Goal: Information Seeking & Learning: Learn about a topic

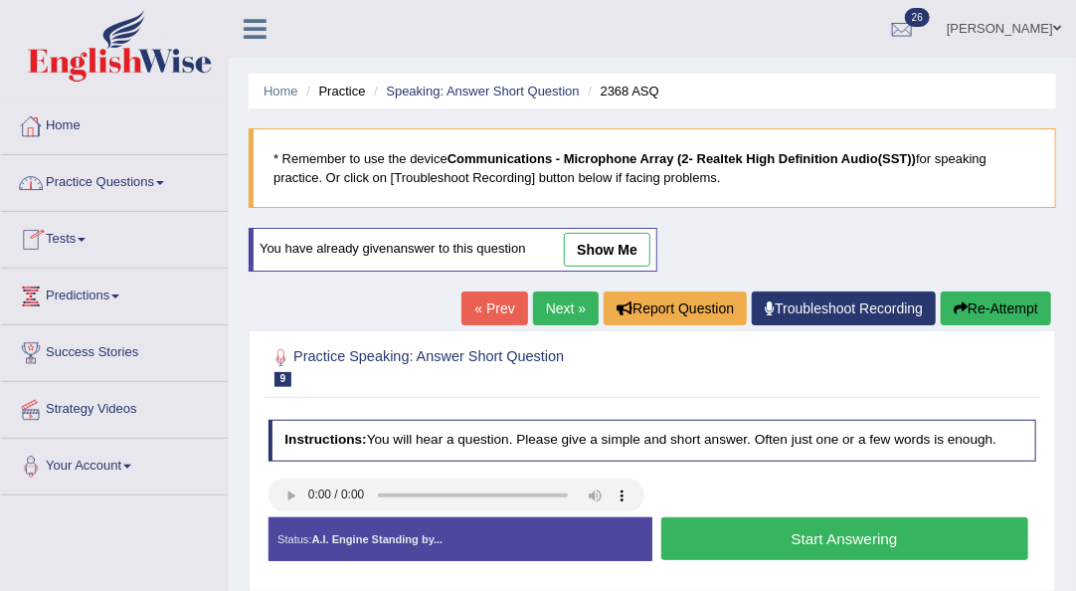
click at [148, 182] on link "Practice Questions" at bounding box center [114, 180] width 227 height 50
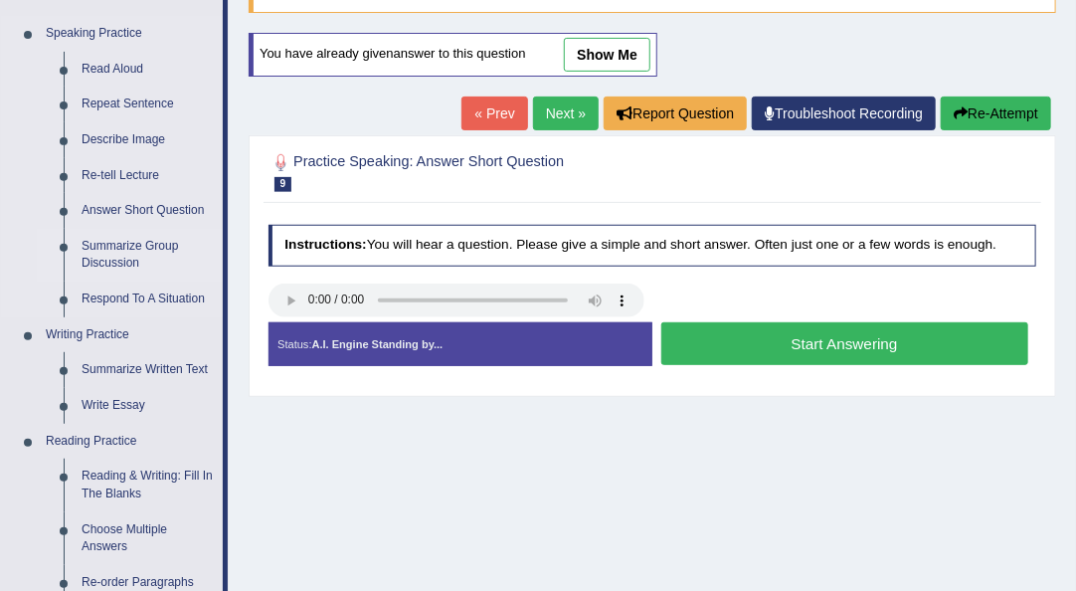
scroll to position [334, 0]
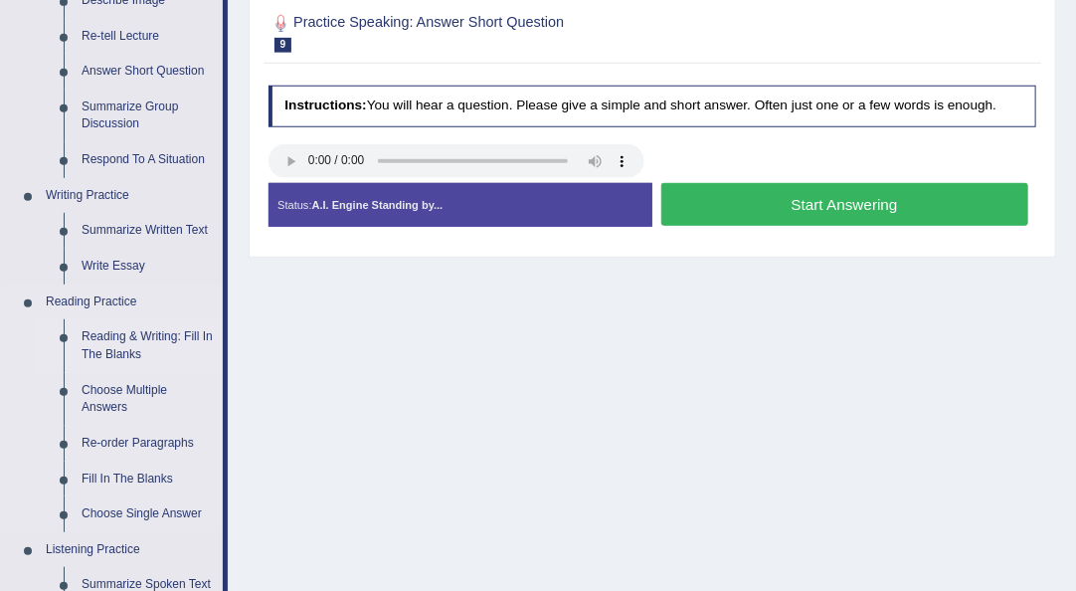
click at [139, 338] on link "Reading & Writing: Fill In The Blanks" at bounding box center [148, 345] width 150 height 53
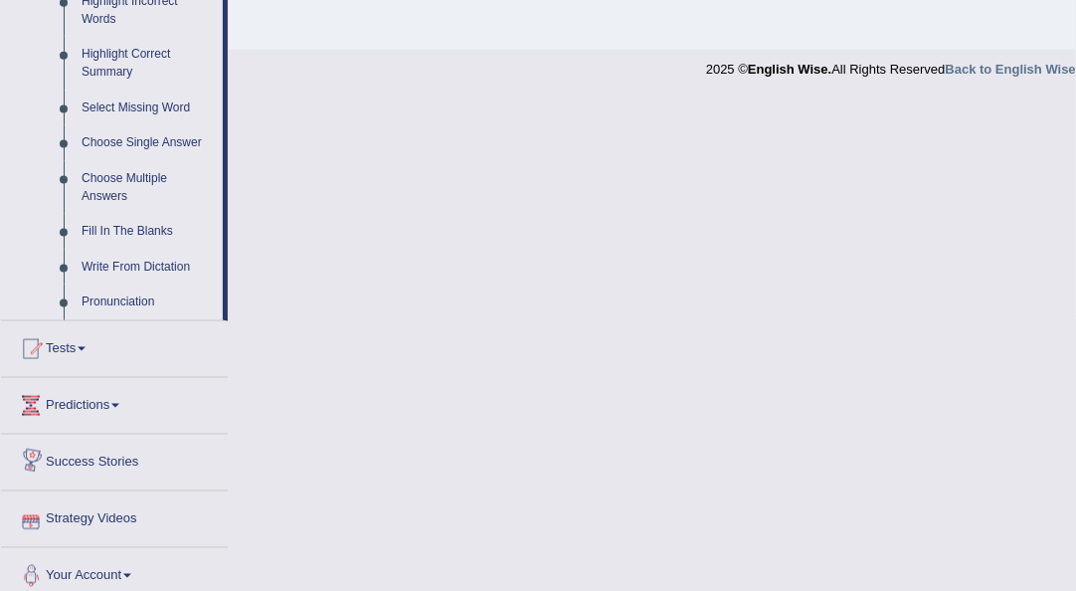
scroll to position [965, 0]
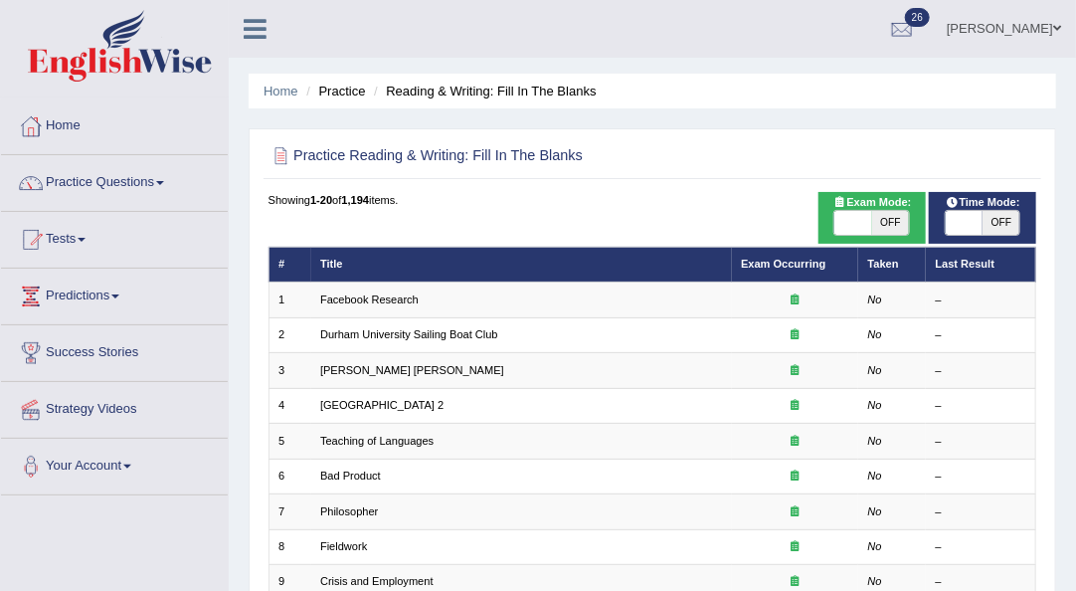
click at [892, 217] on span "OFF" at bounding box center [890, 223] width 37 height 24
checkbox input "true"
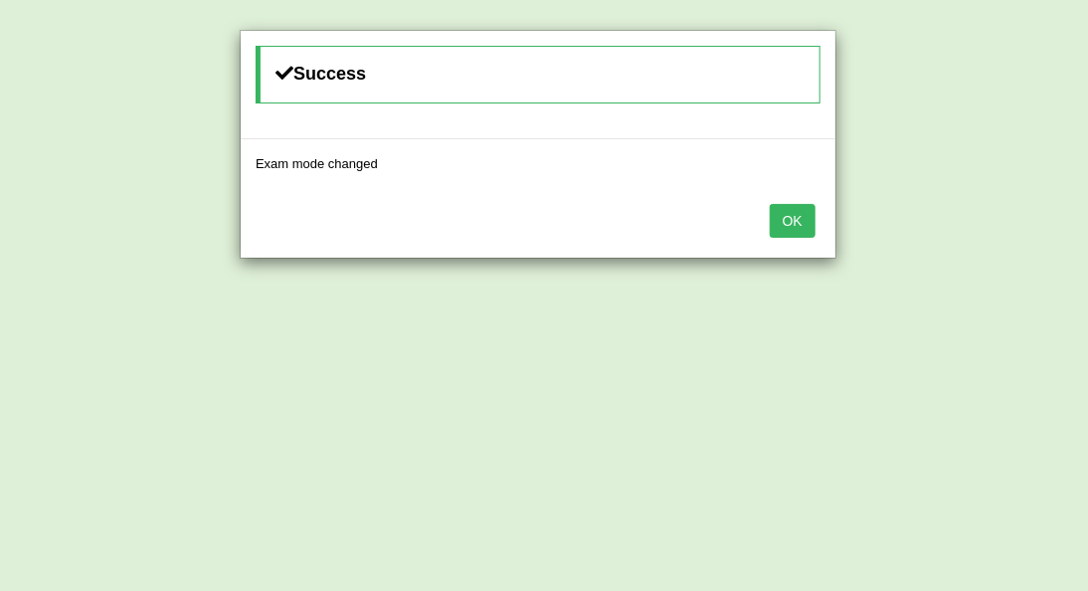
click at [793, 227] on button "OK" at bounding box center [793, 221] width 46 height 34
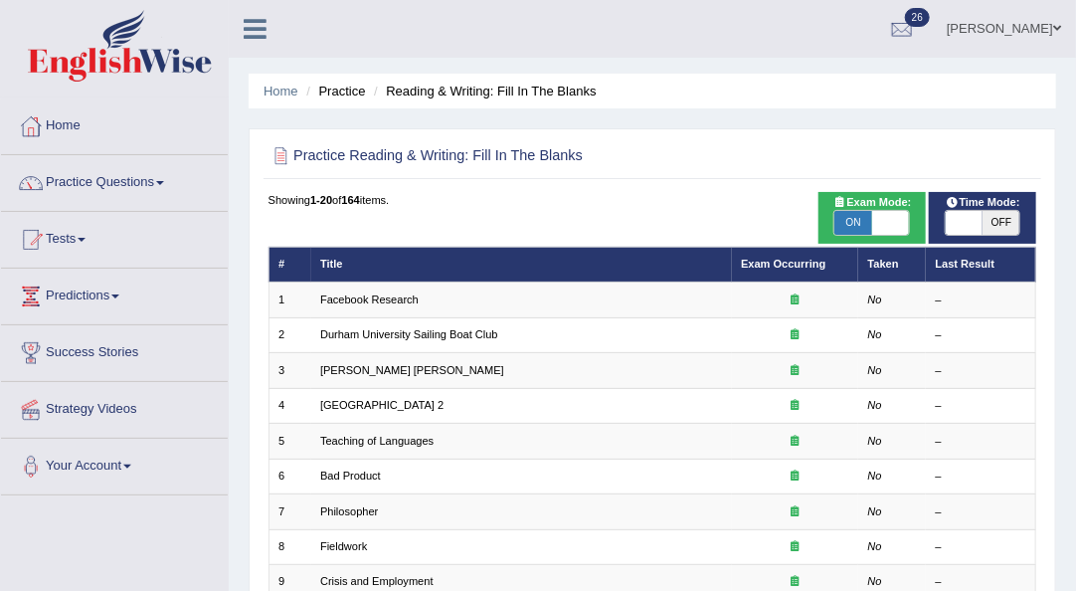
click at [1003, 225] on span "OFF" at bounding box center [1000, 223] width 37 height 24
checkbox input "true"
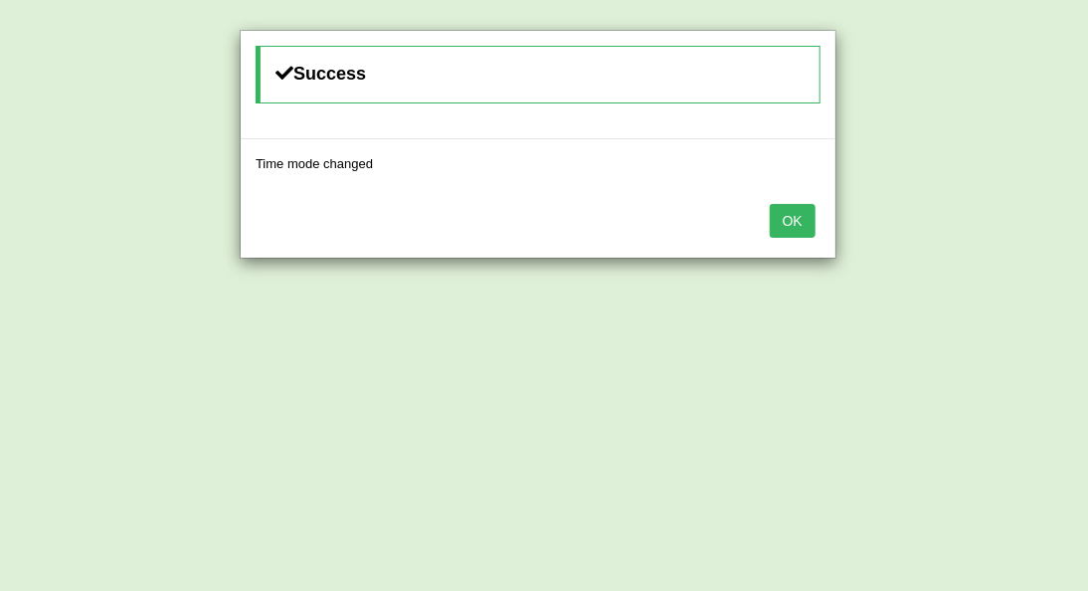
click at [811, 228] on button "OK" at bounding box center [793, 221] width 46 height 34
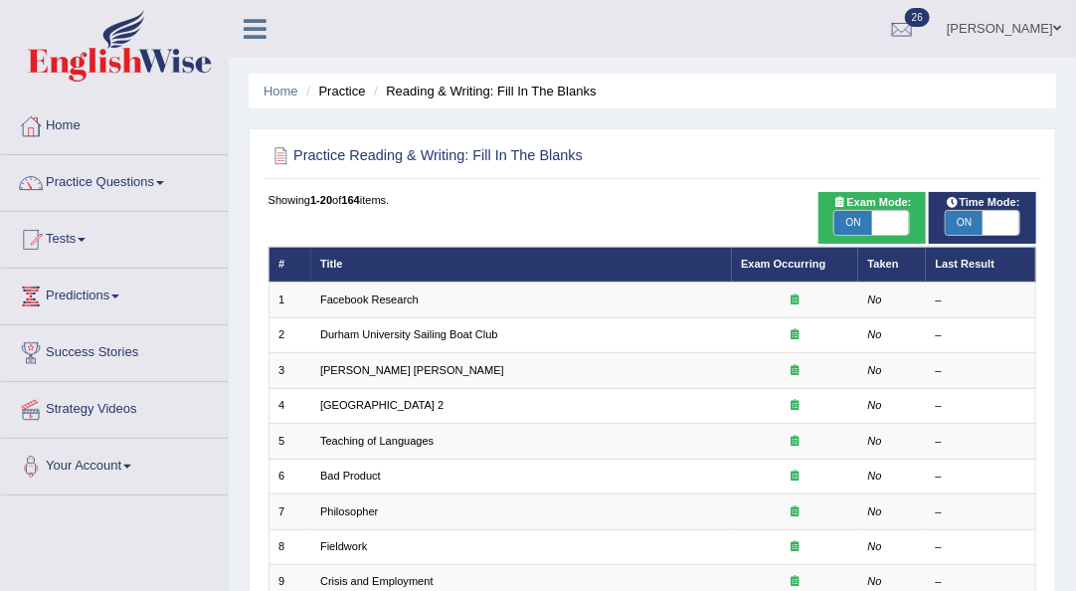
click at [861, 221] on span "ON" at bounding box center [852, 223] width 37 height 24
checkbox input "false"
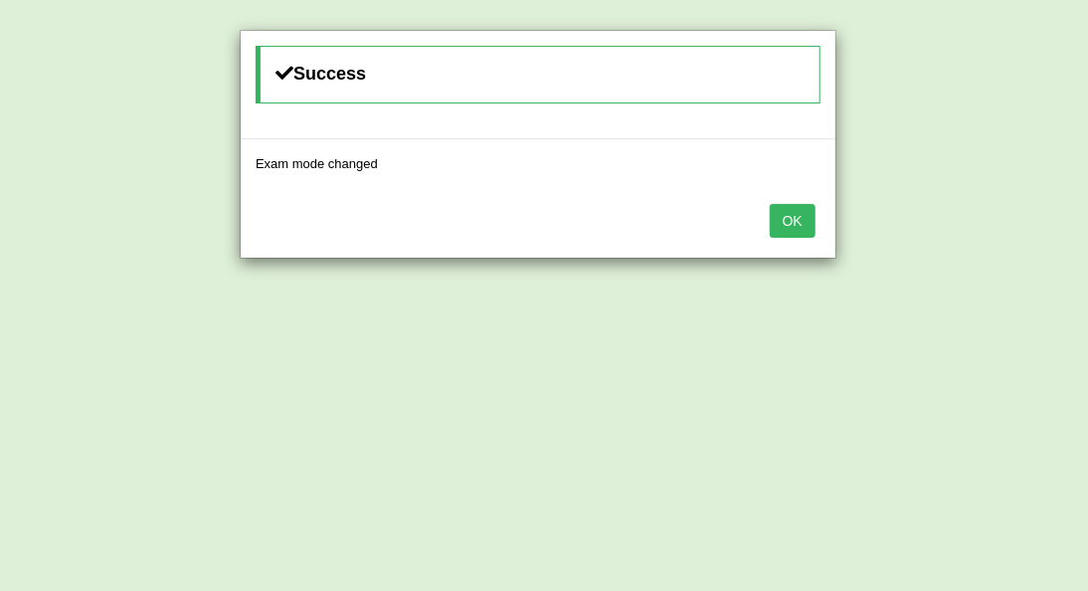
click at [791, 221] on button "OK" at bounding box center [793, 221] width 46 height 34
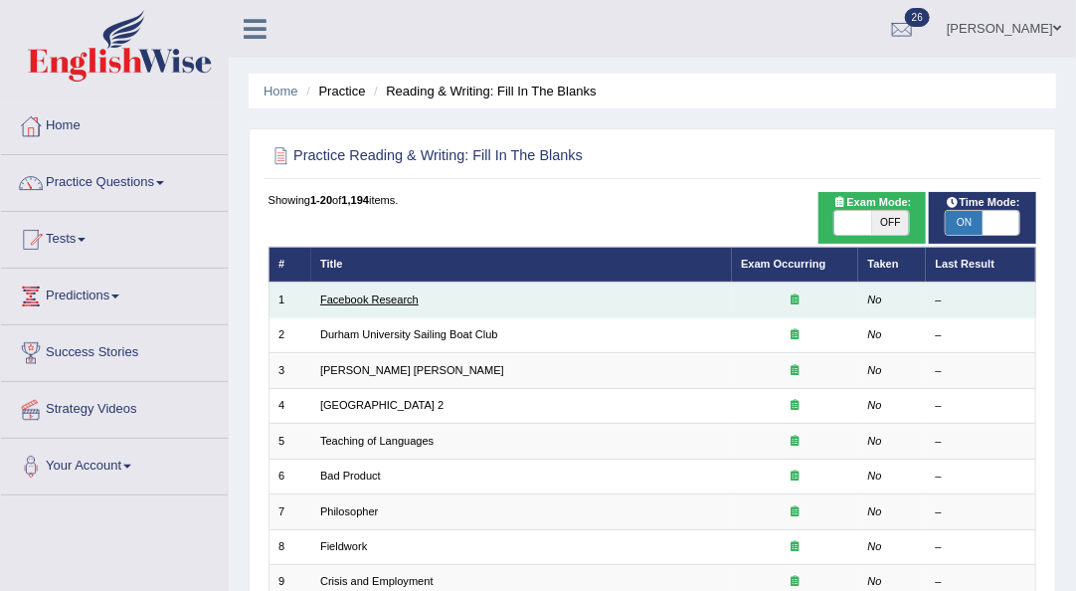
click at [360, 302] on link "Facebook Research" at bounding box center [369, 299] width 98 height 12
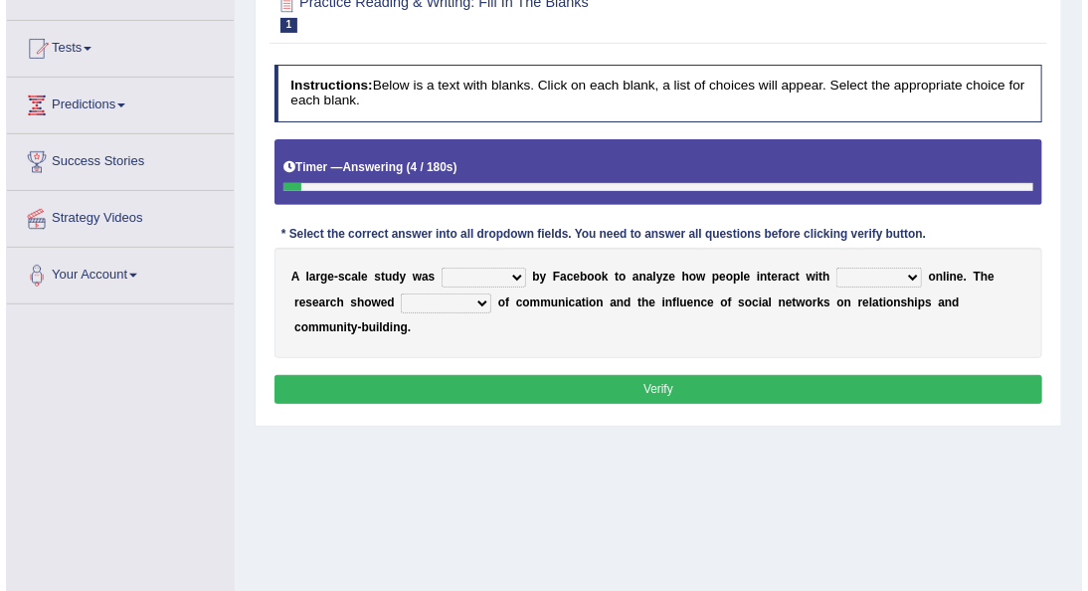
scroll to position [187, 0]
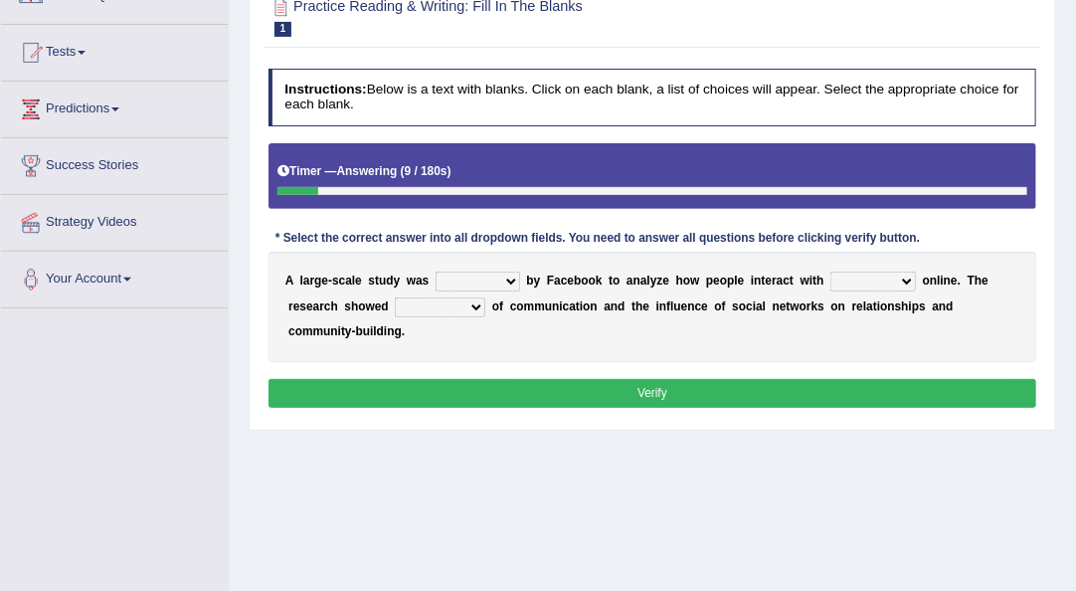
click at [510, 279] on select "surveyed had asked made" at bounding box center [478, 281] width 85 height 20
select select "surveyed"
click at [436, 271] on select "surveyed had asked made" at bounding box center [478, 281] width 85 height 20
click at [906, 280] on select "together all each other another" at bounding box center [873, 281] width 86 height 20
select select "each other"
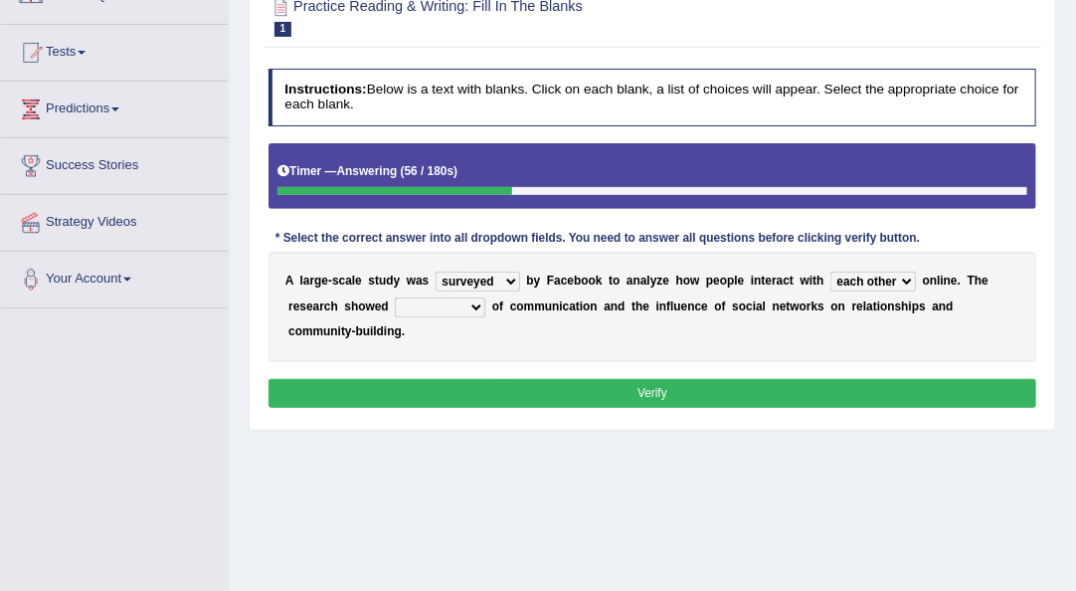
click at [830, 271] on select "together all each other another" at bounding box center [873, 281] width 86 height 20
click at [475, 306] on select "advantages standards fellowships patterns" at bounding box center [440, 307] width 90 height 20
select select "advantages"
click at [395, 297] on select "advantages standards fellowships patterns" at bounding box center [440, 307] width 90 height 20
click at [525, 404] on button "Verify" at bounding box center [652, 393] width 769 height 29
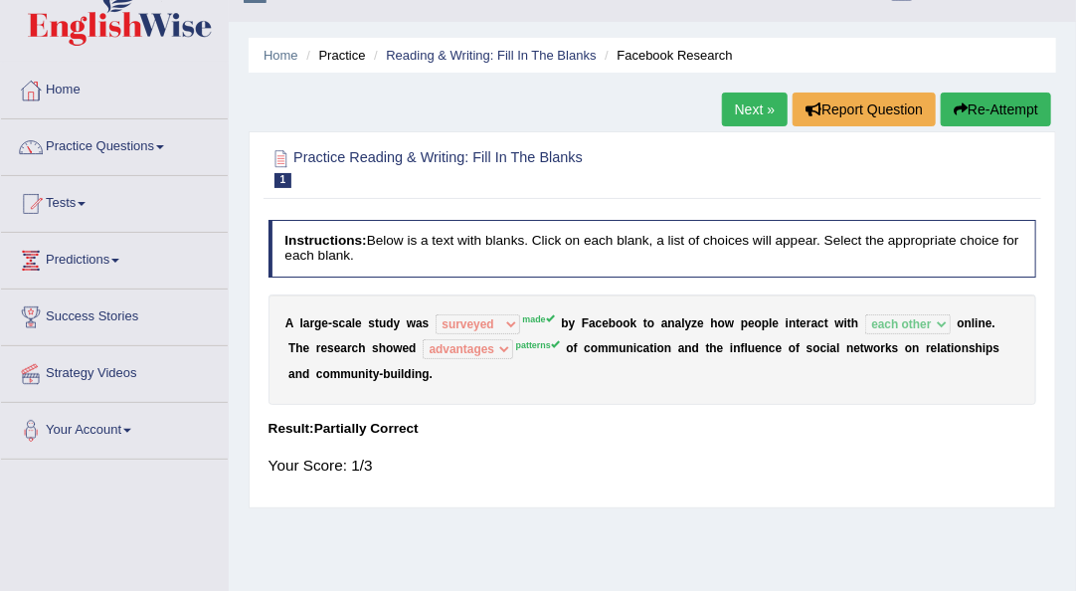
scroll to position [37, 0]
click at [974, 109] on button "Re-Attempt" at bounding box center [996, 108] width 110 height 34
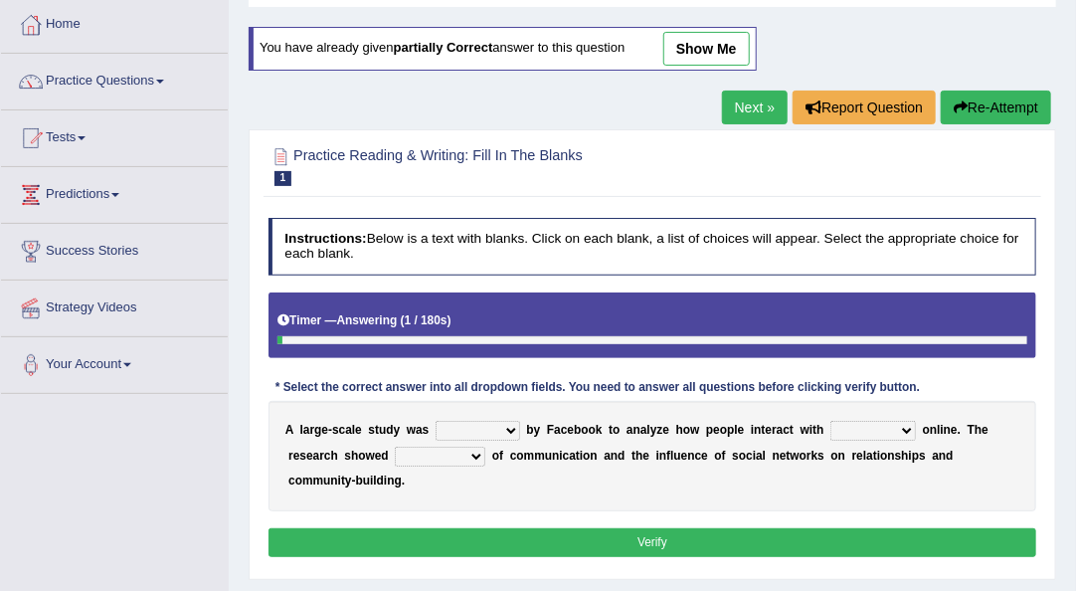
scroll to position [115, 0]
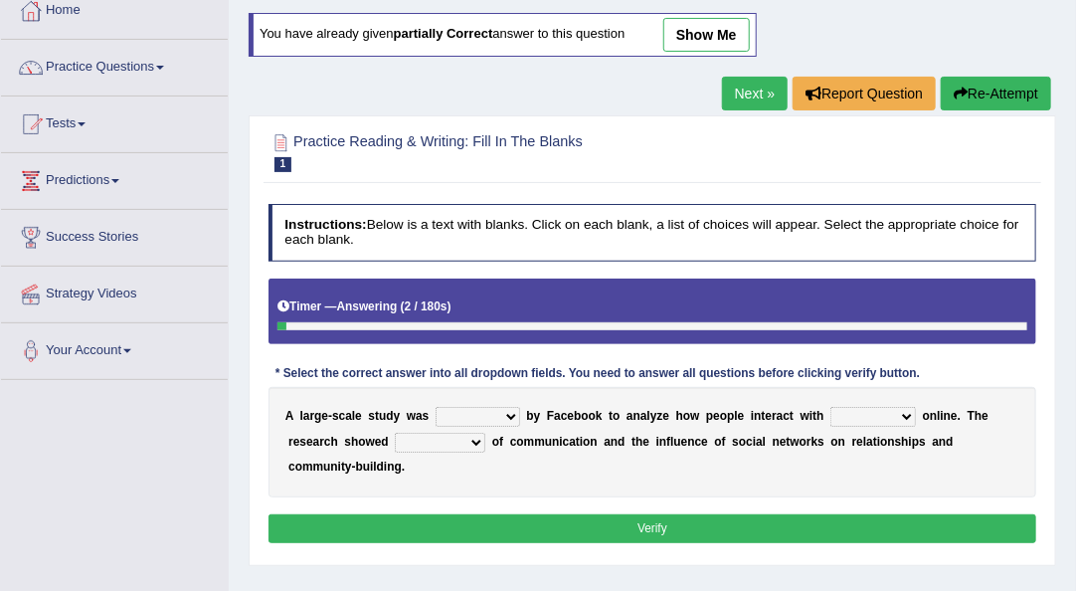
click at [509, 408] on select "surveyed had asked made" at bounding box center [478, 417] width 85 height 20
select select "made"
click at [436, 407] on select "surveyed had asked made" at bounding box center [478, 417] width 85 height 20
click at [905, 417] on select "together all each other another" at bounding box center [873, 417] width 86 height 20
click at [830, 407] on select "together all each other another" at bounding box center [873, 417] width 86 height 20
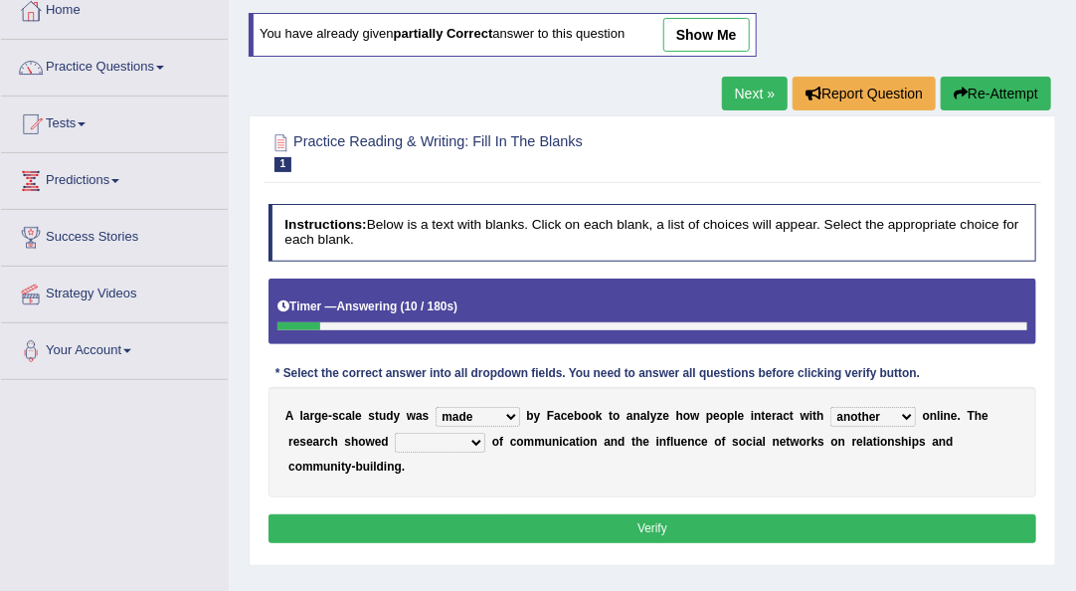
click at [895, 414] on select "together all each other another" at bounding box center [873, 417] width 86 height 20
select select "each other"
click at [830, 407] on select "together all each other another" at bounding box center [873, 417] width 86 height 20
click at [477, 442] on select "advantages standards fellowships patterns" at bounding box center [440, 443] width 90 height 20
select select "patterns"
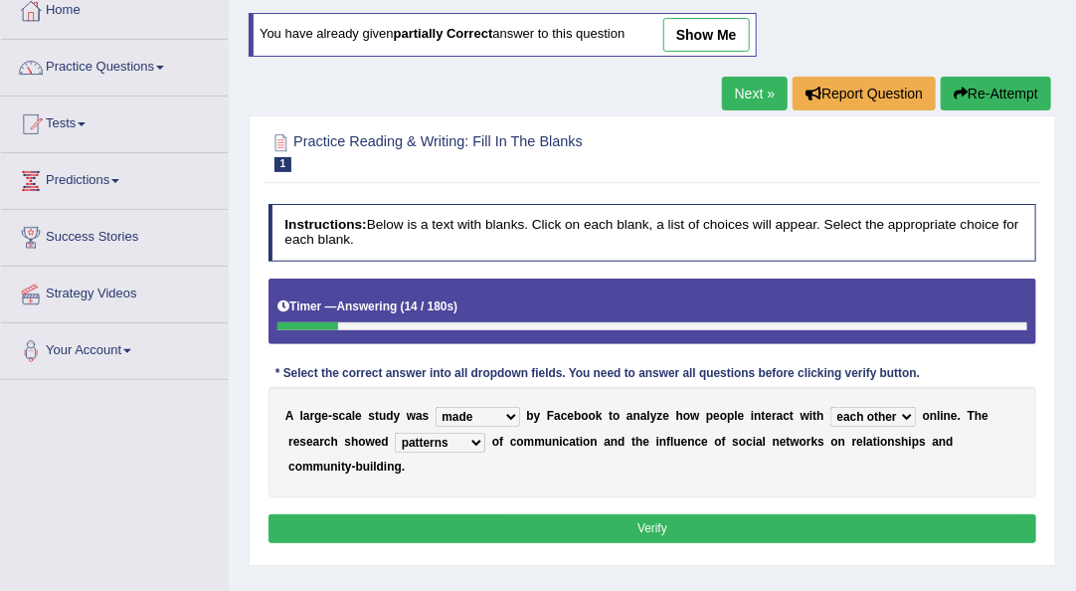
click at [395, 433] on select "advantages standards fellowships patterns" at bounding box center [440, 443] width 90 height 20
click at [603, 529] on button "Verify" at bounding box center [652, 528] width 769 height 29
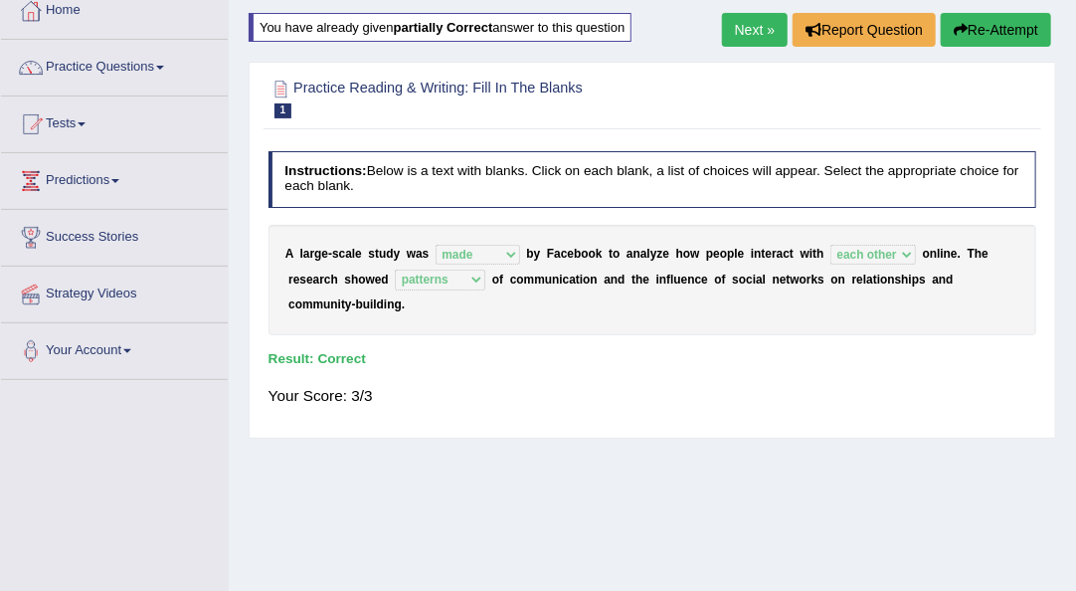
click at [756, 39] on link "Next »" at bounding box center [755, 30] width 66 height 34
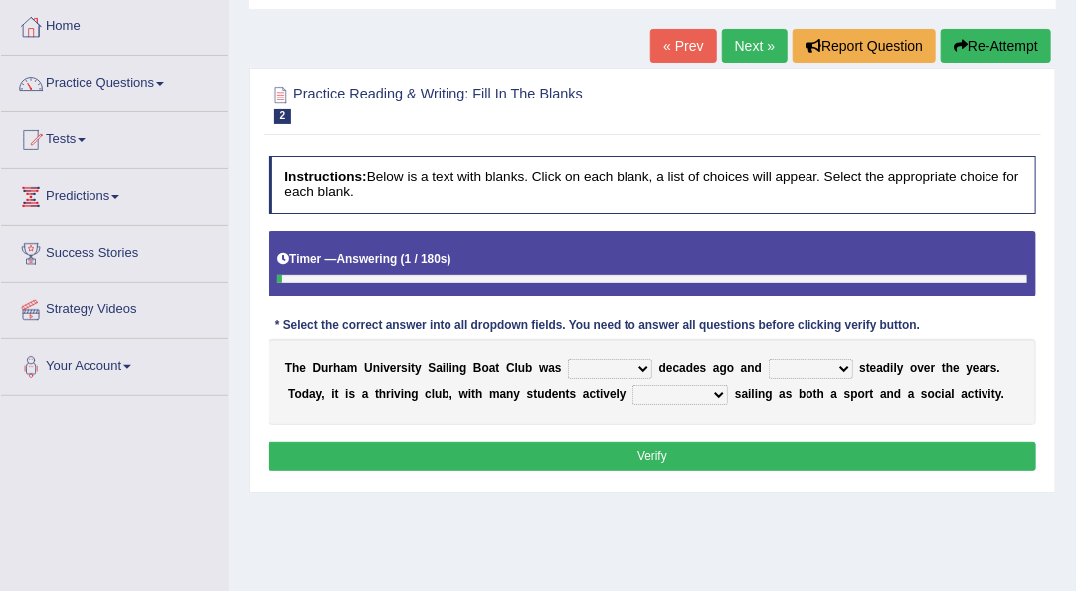
scroll to position [103, 0]
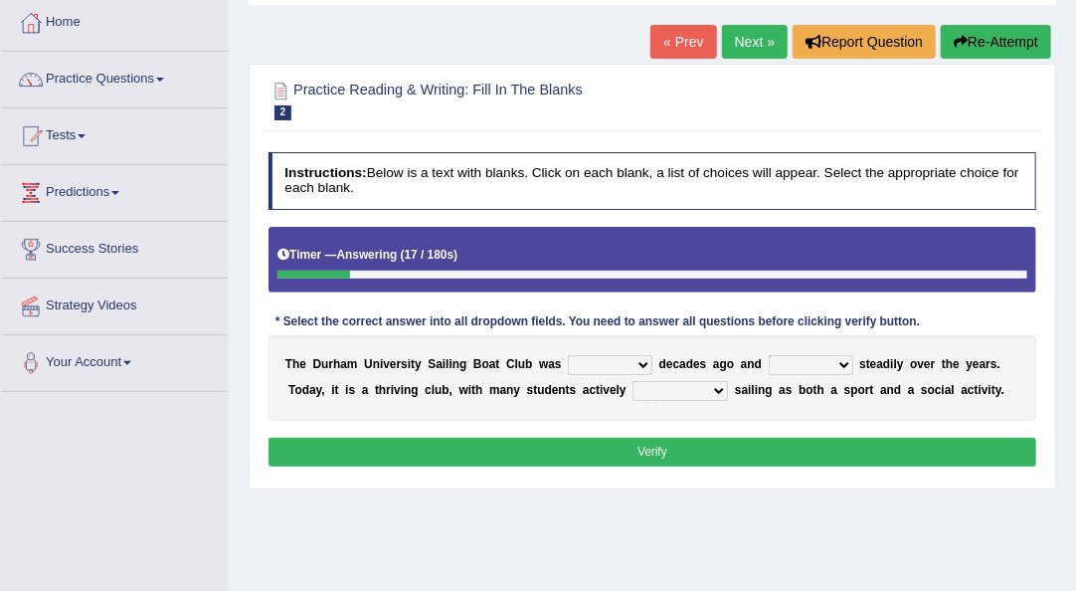
click at [645, 373] on select "found fund founded find" at bounding box center [610, 365] width 85 height 20
select select "found"
click at [568, 355] on select "found fund founded find" at bounding box center [610, 365] width 85 height 20
click at [645, 368] on select "found fund founded find" at bounding box center [610, 365] width 85 height 20
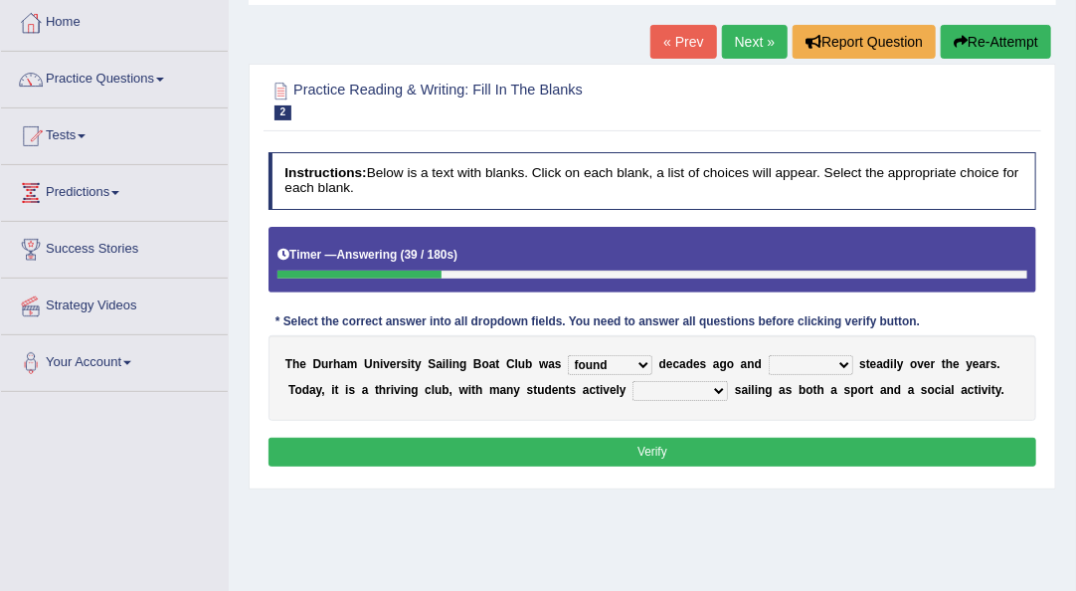
click at [853, 361] on b at bounding box center [856, 364] width 7 height 14
click at [843, 366] on select "grow growing has grown grown" at bounding box center [811, 365] width 85 height 20
select select "grown"
click at [769, 355] on select "grow growing has grown grown" at bounding box center [811, 365] width 85 height 20
click at [717, 386] on select "enjoy enjoyed are enjoying enjoying" at bounding box center [679, 391] width 95 height 20
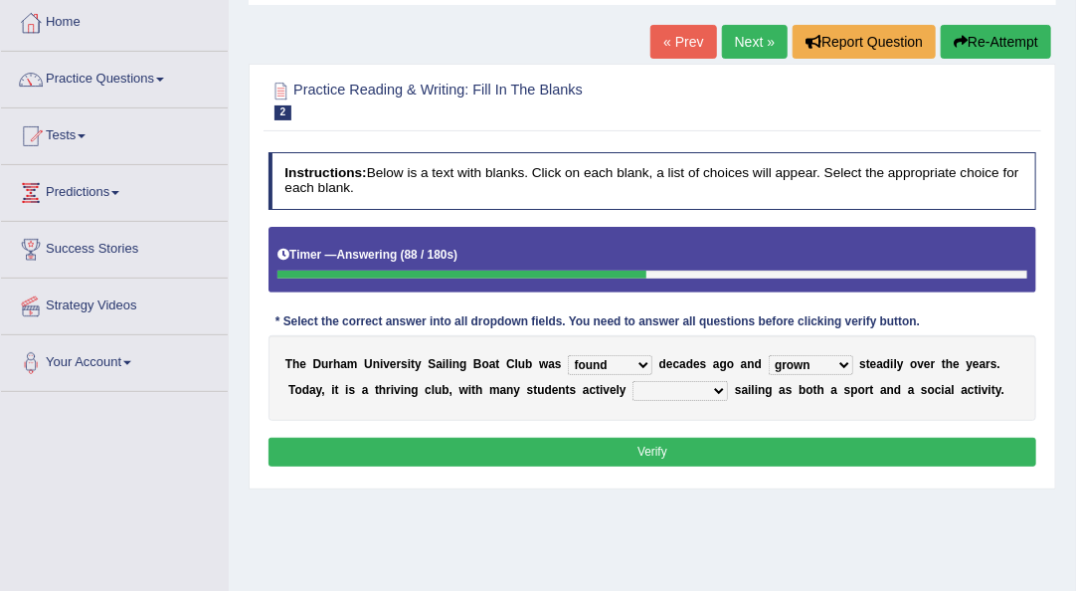
select select "enjoy"
click at [632, 381] on select "enjoy enjoyed are enjoying enjoying" at bounding box center [679, 391] width 95 height 20
click at [678, 448] on button "Verify" at bounding box center [652, 451] width 769 height 29
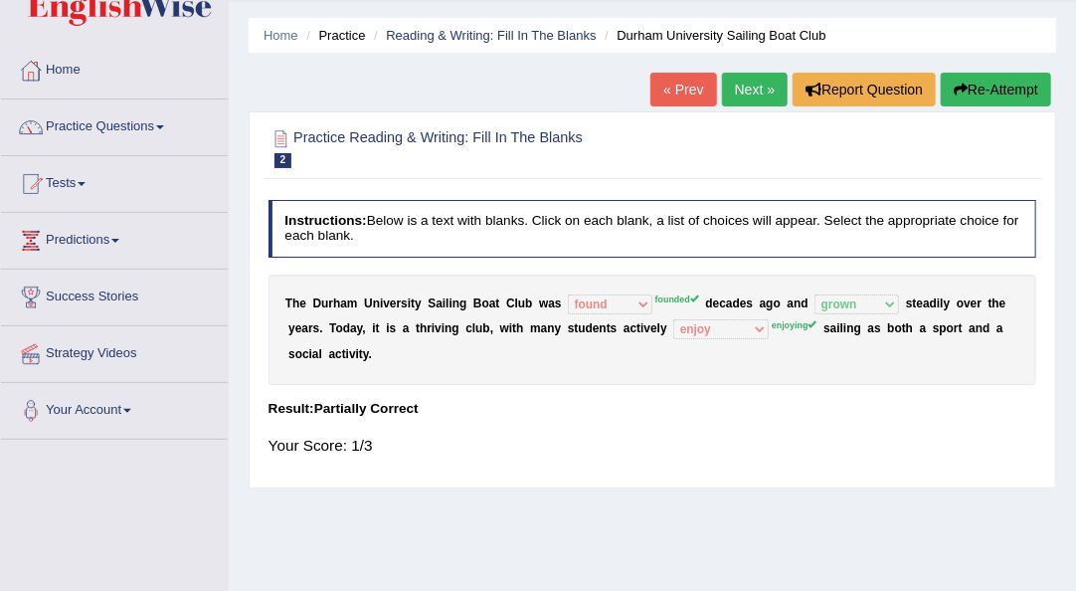
scroll to position [54, 0]
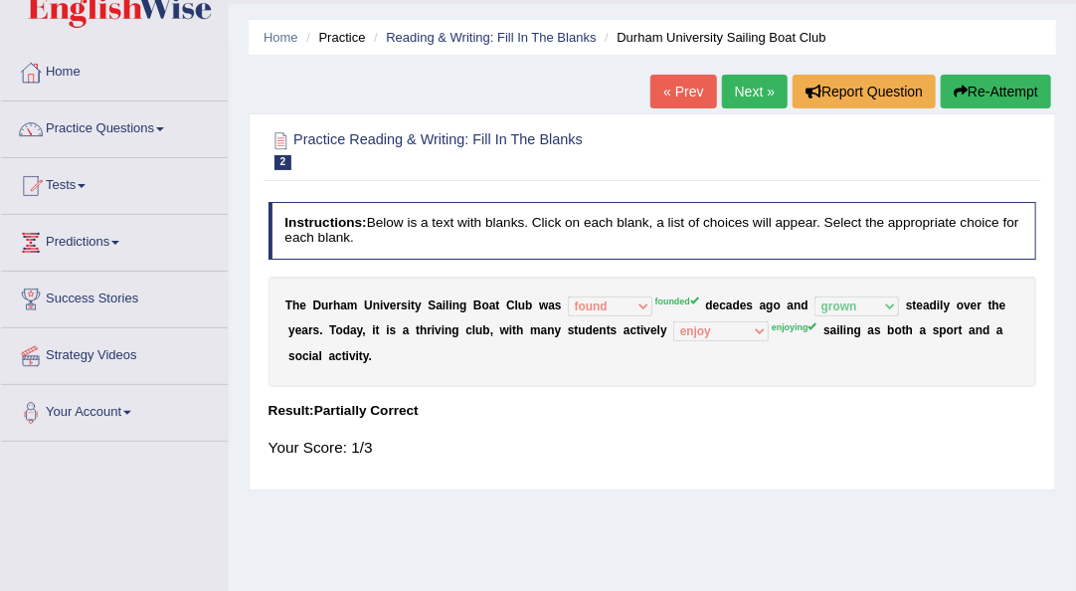
click at [747, 96] on link "Next »" at bounding box center [755, 92] width 66 height 34
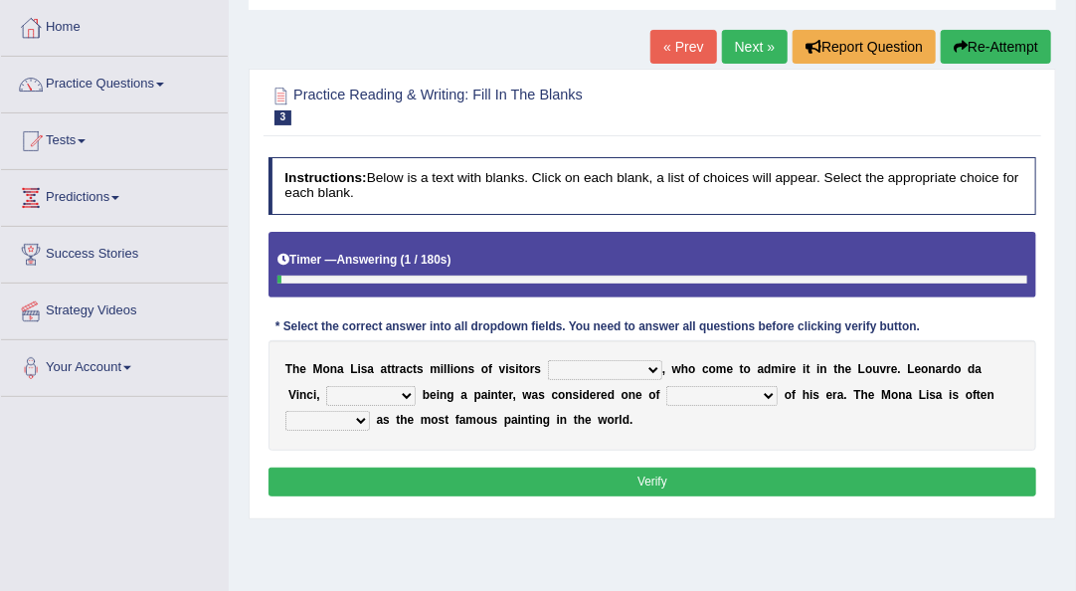
scroll to position [166, 0]
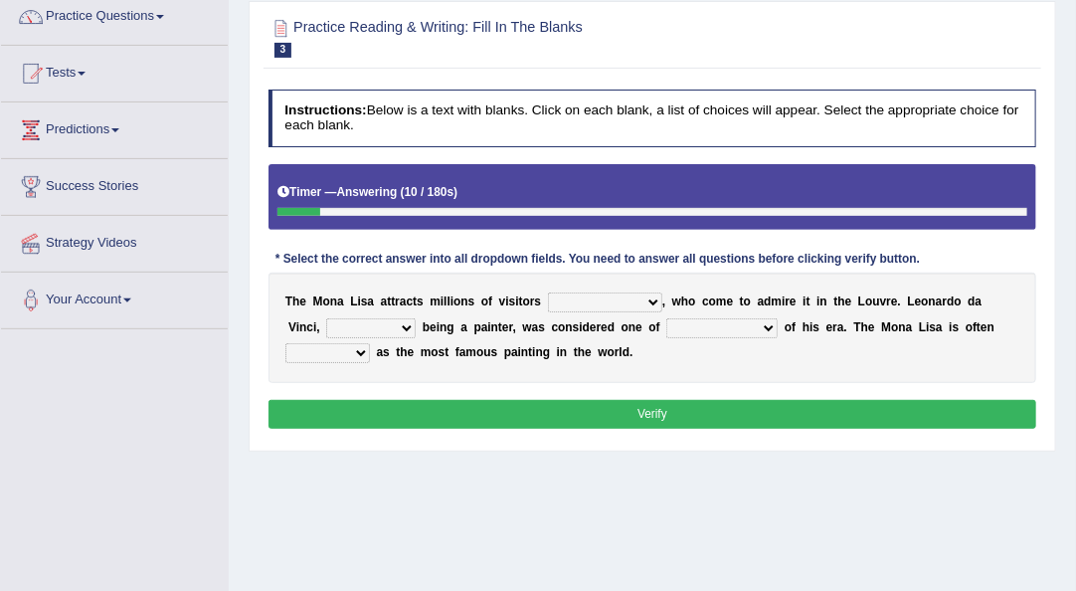
click at [652, 301] on select "around the year the all year all year round per year" at bounding box center [605, 302] width 114 height 20
select select "all year round"
click at [548, 292] on select "around the year the all year all year round per year" at bounding box center [605, 302] width 114 height 20
click at [672, 359] on div "T h e M o n a L i s a a t t r a c t s m i l l i o n s o f v i s i t o r s aroun…" at bounding box center [652, 327] width 769 height 110
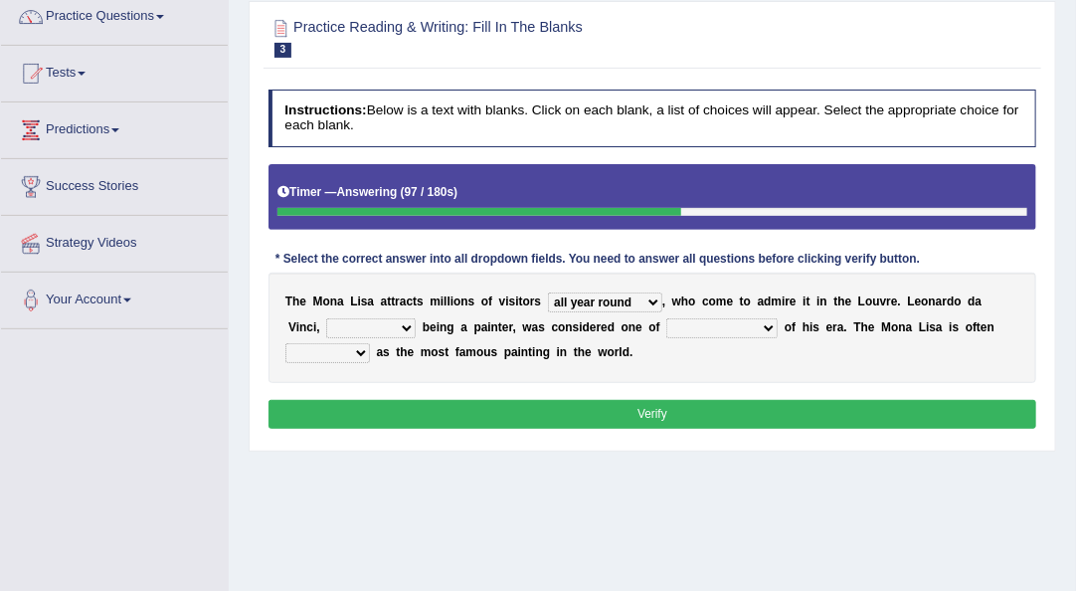
click at [370, 326] on select "rather than as much as as well as as long as" at bounding box center [370, 328] width 89 height 20
select select "rather than"
click at [326, 318] on select "rather than as much as as well as as long as" at bounding box center [370, 328] width 89 height 20
click at [732, 324] on select "better artists artist the better artist the best artists" at bounding box center [721, 328] width 111 height 20
select select "the best artists"
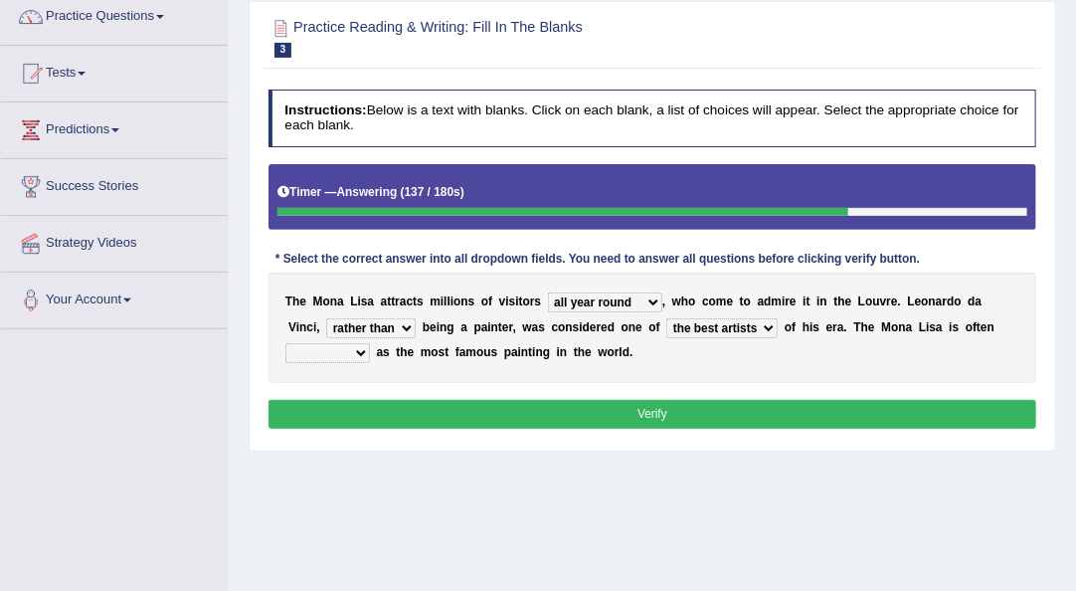
click at [666, 318] on select "better artists artist the better artist the best artists" at bounding box center [721, 328] width 111 height 20
click at [360, 352] on select "classified suggested predicted described" at bounding box center [327, 353] width 85 height 20
select select "classified"
click at [285, 343] on select "classified suggested predicted described" at bounding box center [327, 353] width 85 height 20
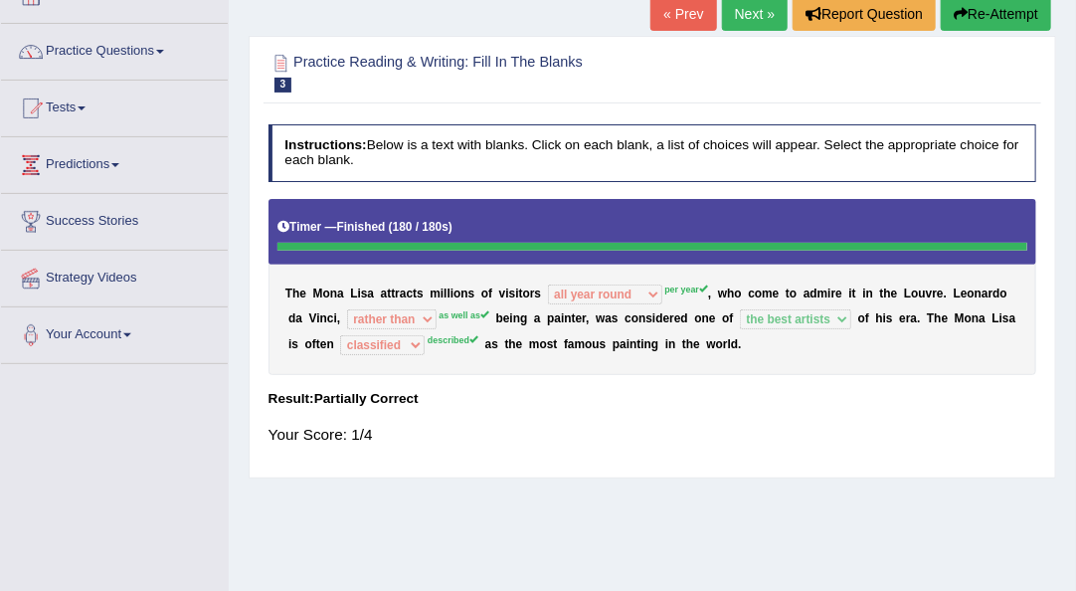
scroll to position [132, 0]
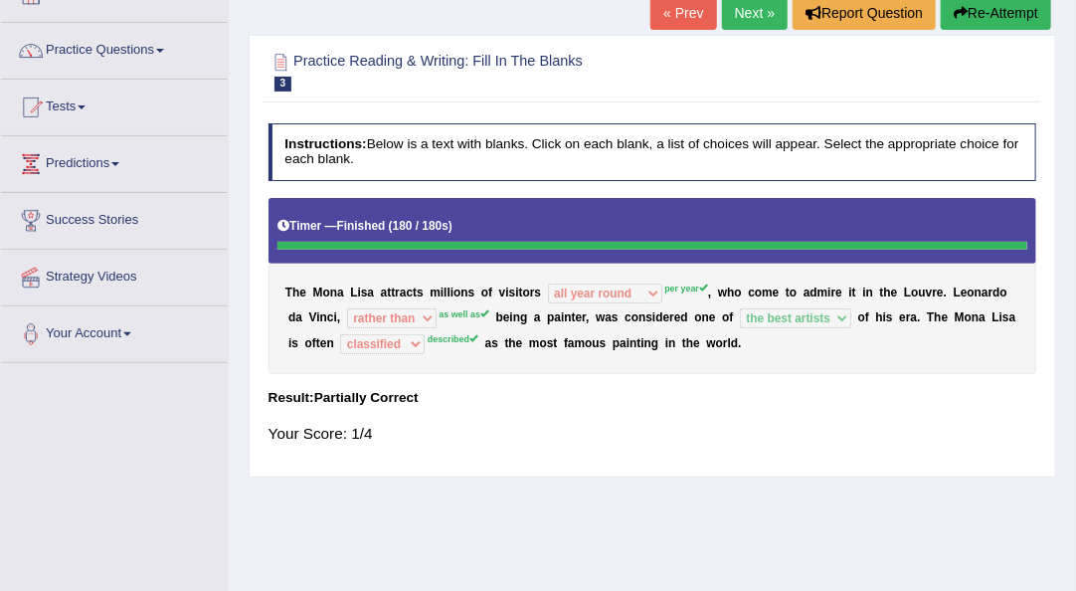
click at [744, 19] on link "Next »" at bounding box center [755, 13] width 66 height 34
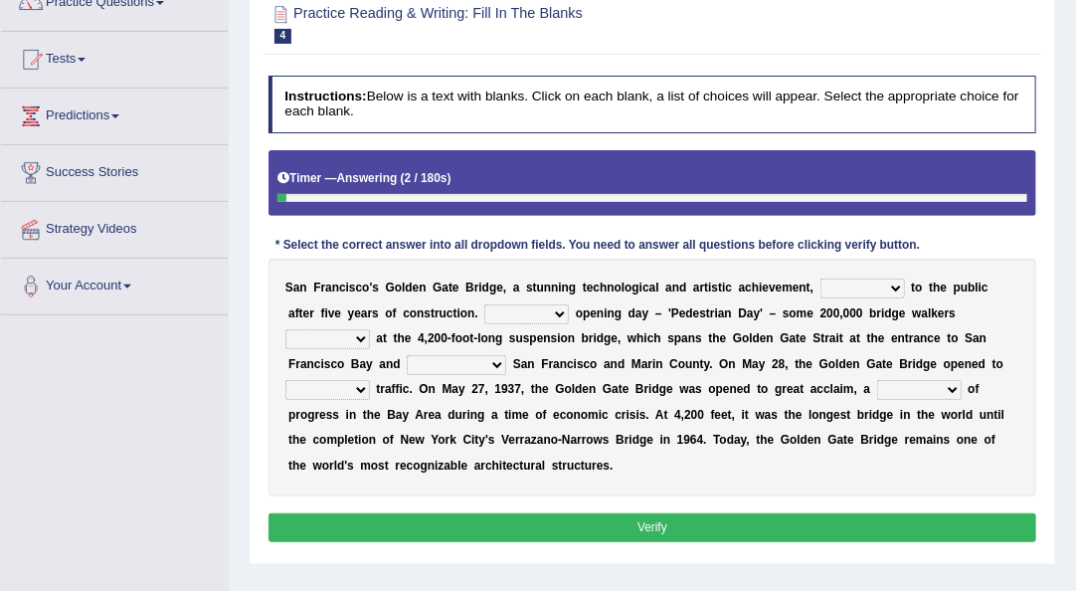
scroll to position [173, 0]
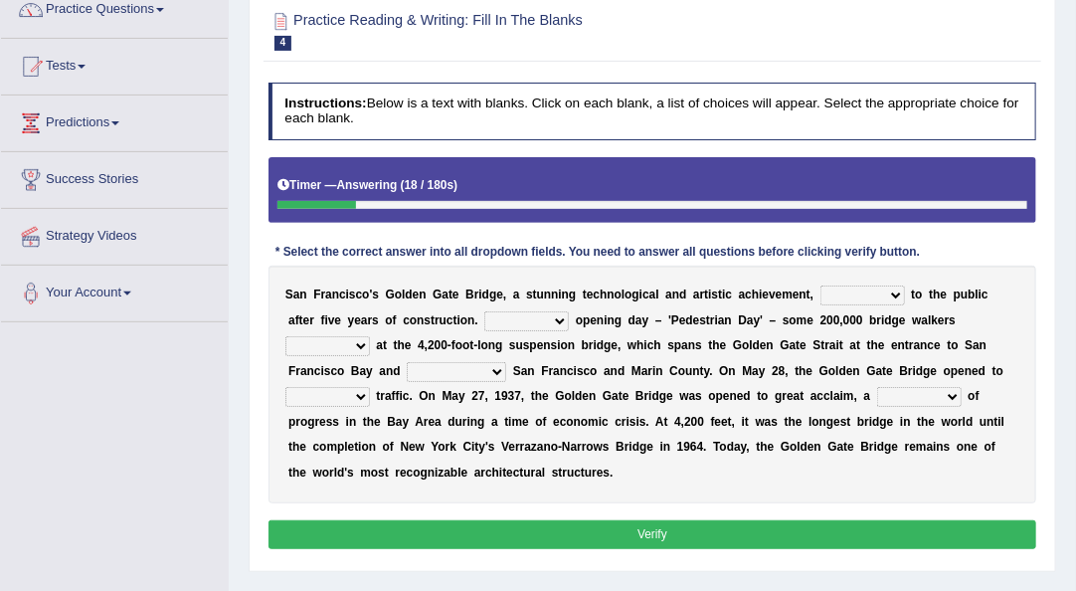
click at [894, 294] on select "opens closes appears equals" at bounding box center [862, 295] width 85 height 20
select select "opens"
click at [820, 285] on select "opens closes appears equals" at bounding box center [862, 295] width 85 height 20
click at [529, 314] on select "On During Since When" at bounding box center [526, 321] width 85 height 20
select select "On"
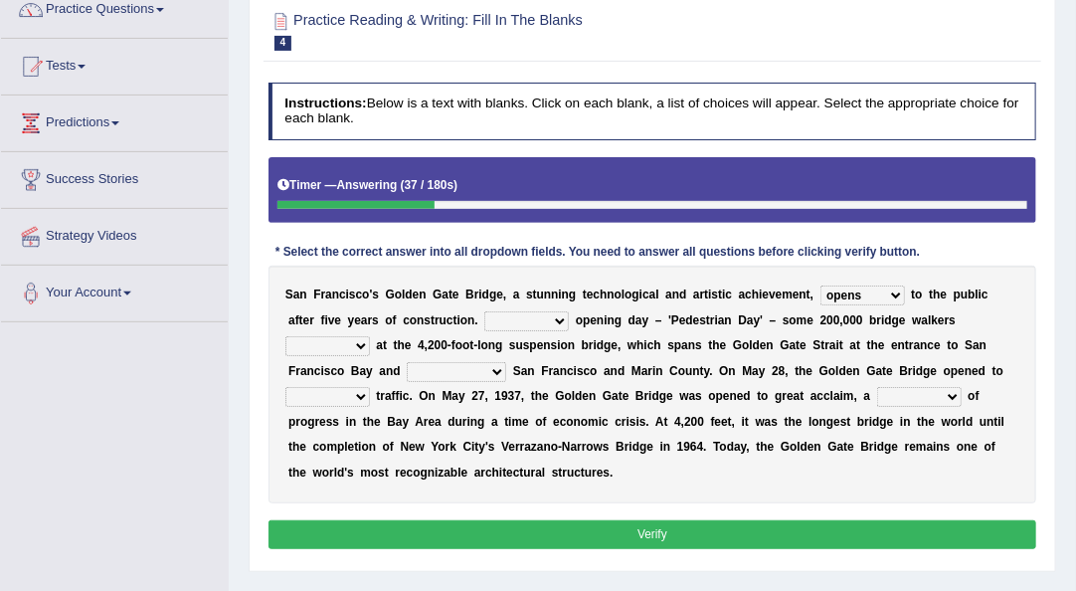
click at [484, 311] on select "On During Since When" at bounding box center [526, 321] width 85 height 20
click at [531, 320] on select "On During Since When" at bounding box center [526, 321] width 85 height 20
click at [370, 336] on select "stationed looked marveled laughed" at bounding box center [327, 346] width 85 height 20
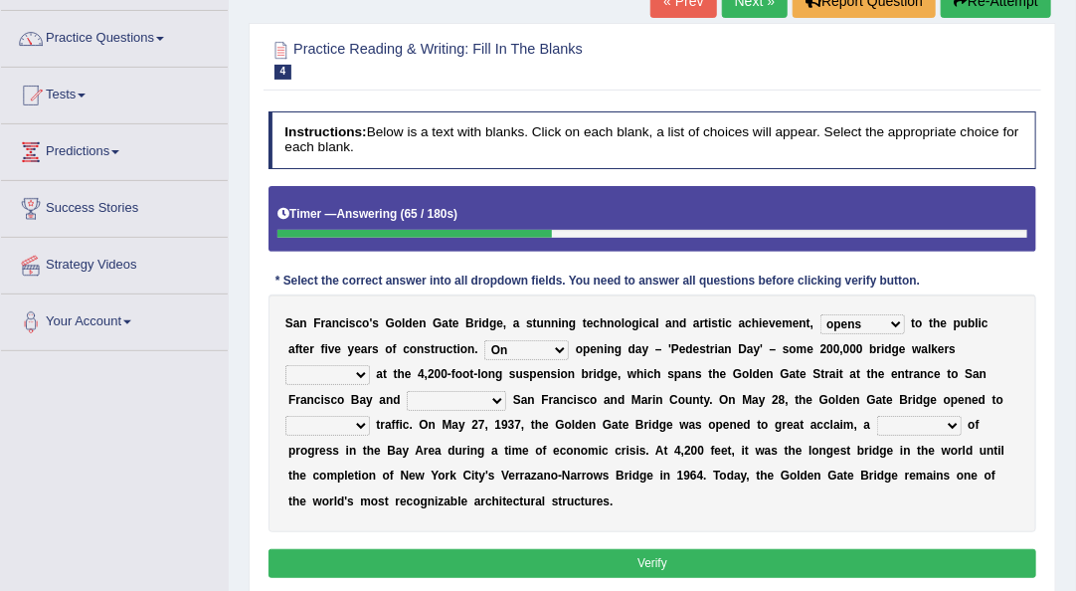
scroll to position [151, 0]
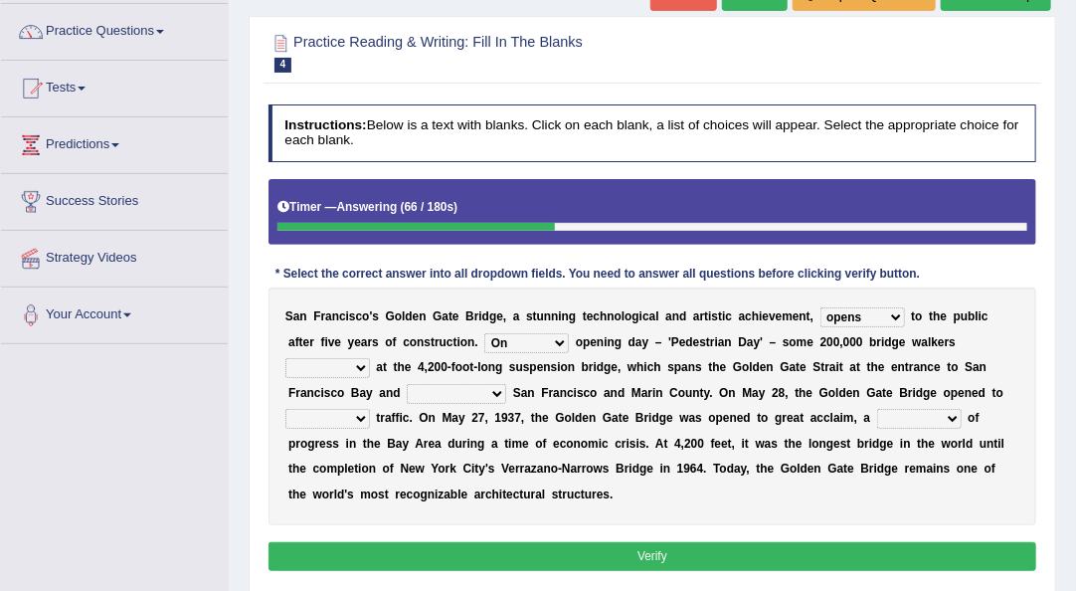
click at [370, 358] on select "stationed looked marveled laughed" at bounding box center [327, 368] width 85 height 20
select select "looked"
click at [370, 358] on select "stationed looked marveled laughed" at bounding box center [327, 368] width 85 height 20
click at [407, 389] on select "separates connects channels differentiates" at bounding box center [456, 394] width 99 height 20
select select "channels"
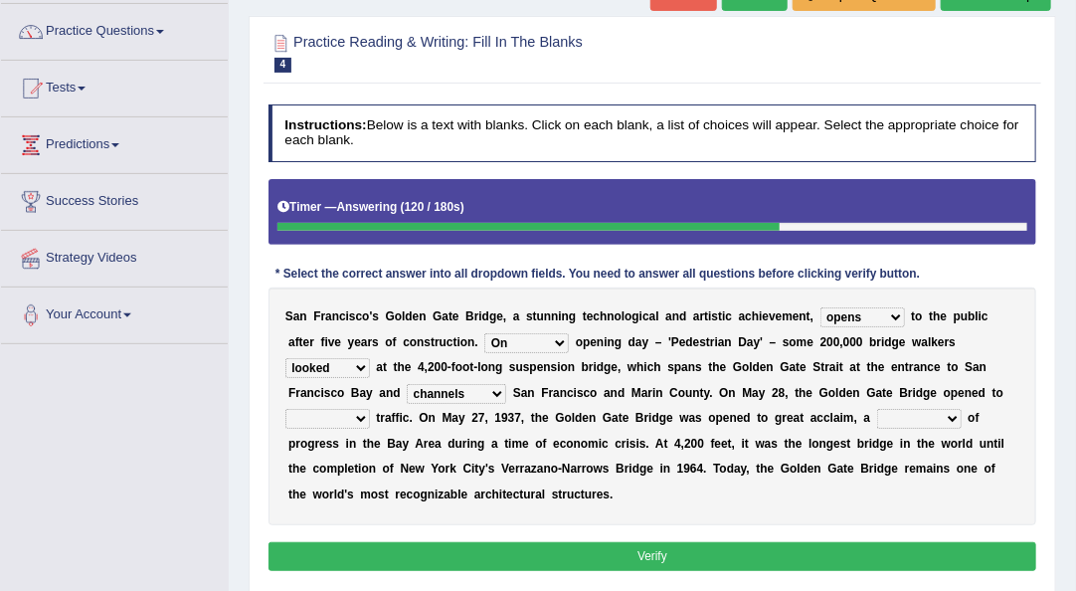
click at [407, 384] on select "separates connects channels differentiates" at bounding box center [456, 394] width 99 height 20
click at [370, 409] on select "aquatic vehicular airborne watertight" at bounding box center [327, 419] width 85 height 20
select select "aquatic"
click at [370, 409] on select "aquatic vehicular airborne watertight" at bounding box center [327, 419] width 85 height 20
click at [877, 420] on select "denial symbol technique yield" at bounding box center [919, 419] width 85 height 20
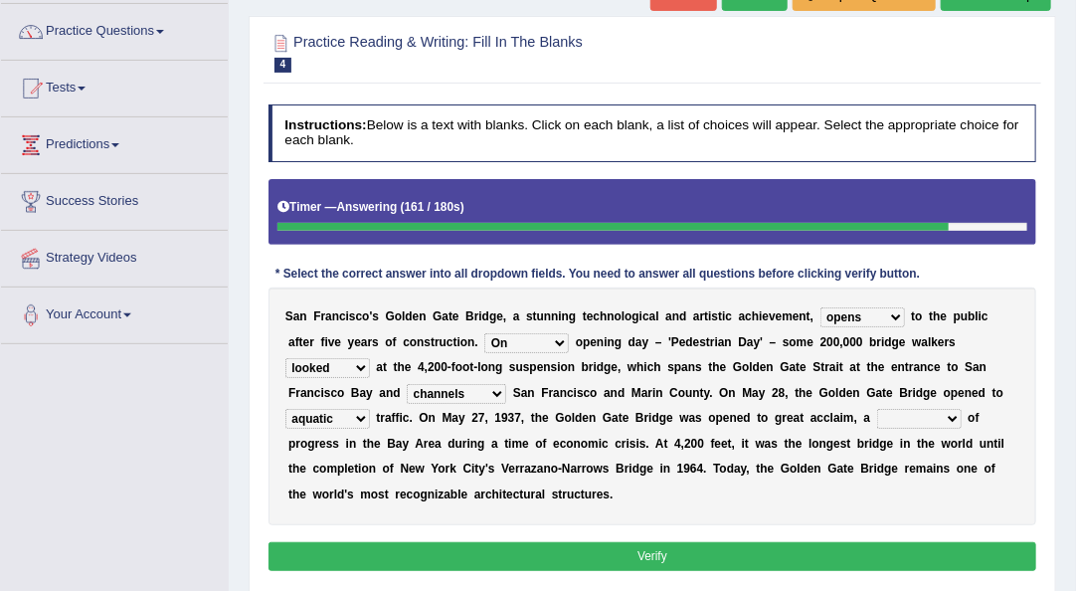
select select "symbol"
click at [877, 409] on select "denial symbol technique yield" at bounding box center [919, 419] width 85 height 20
click at [714, 520] on div "S a n F r a n c i s c o ' [PERSON_NAME] G a t e B r i d g e , a s t u n n i n g…" at bounding box center [652, 405] width 769 height 237
click at [688, 549] on button "Verify" at bounding box center [652, 556] width 769 height 29
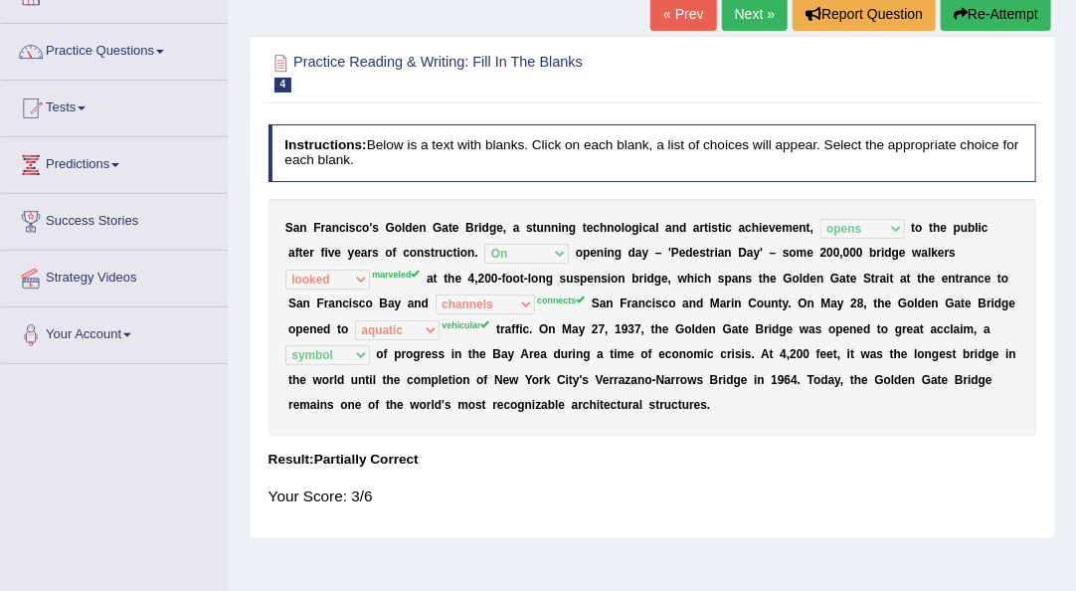
scroll to position [0, 0]
